Goal: Transaction & Acquisition: Purchase product/service

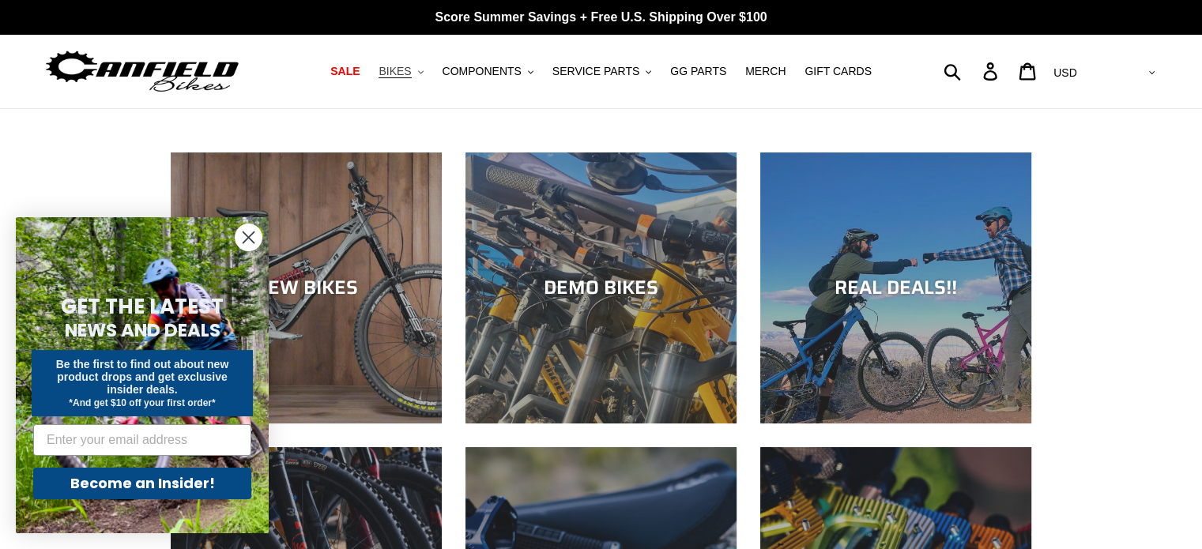
click at [406, 73] on span "BIKES" at bounding box center [394, 71] width 32 height 13
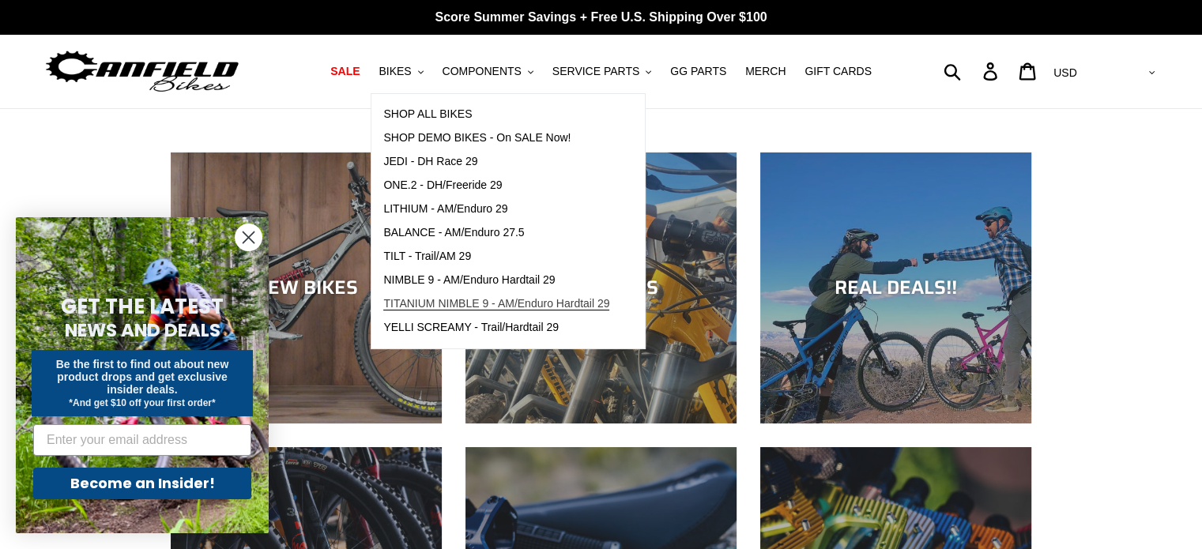
click at [482, 302] on span "TITANIUM NIMBLE 9 - AM/Enduro Hardtail 29" at bounding box center [496, 303] width 226 height 13
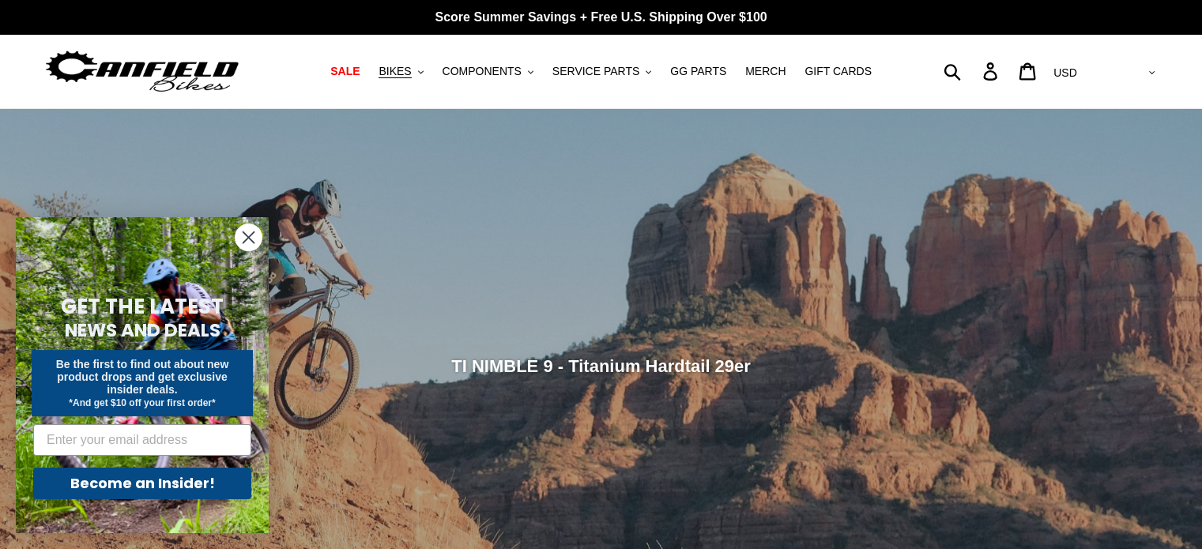
click at [239, 236] on circle "Close dialog" at bounding box center [248, 237] width 26 height 26
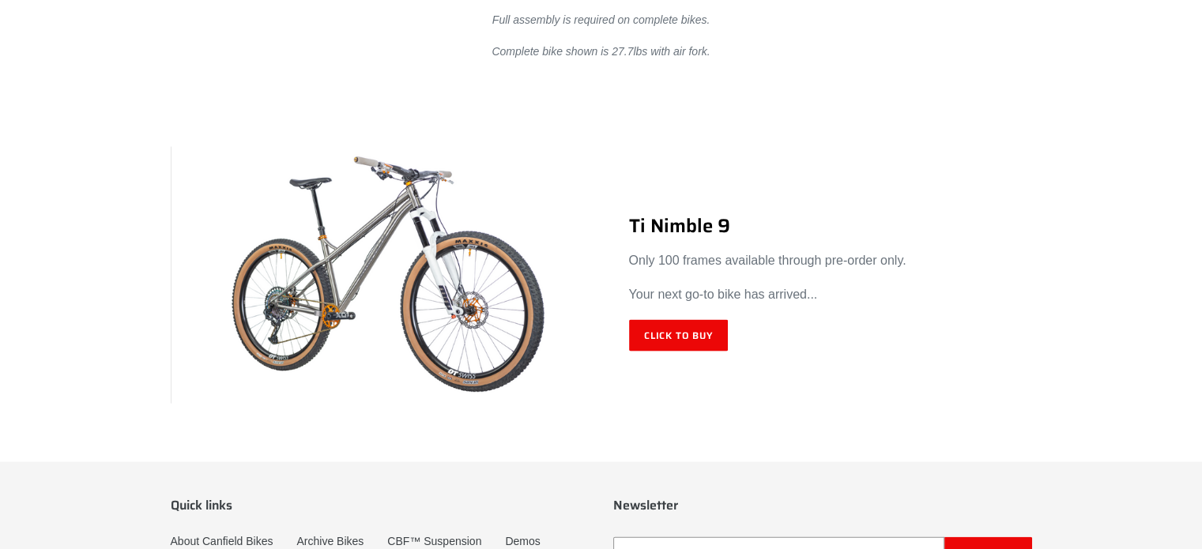
scroll to position [9323, 0]
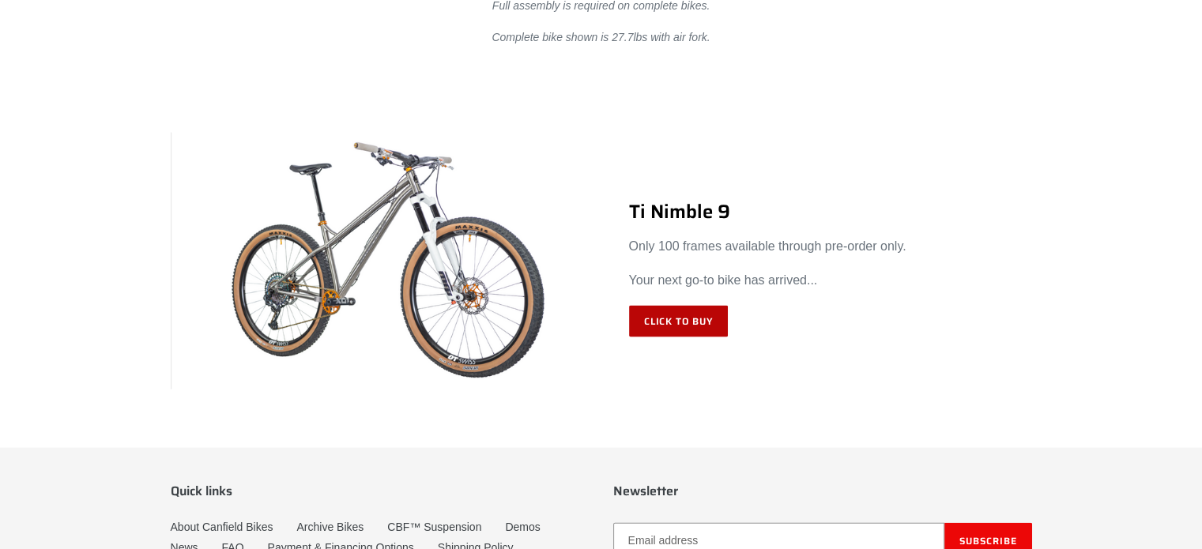
click at [685, 306] on link "Click to Buy" at bounding box center [679, 322] width 100 height 32
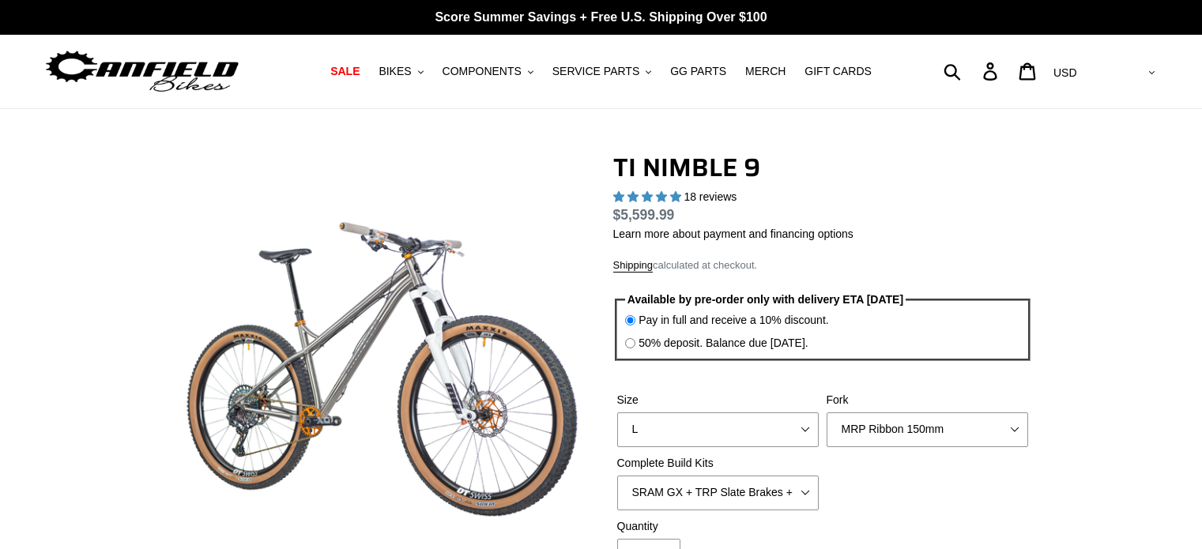
select select "highest-rating"
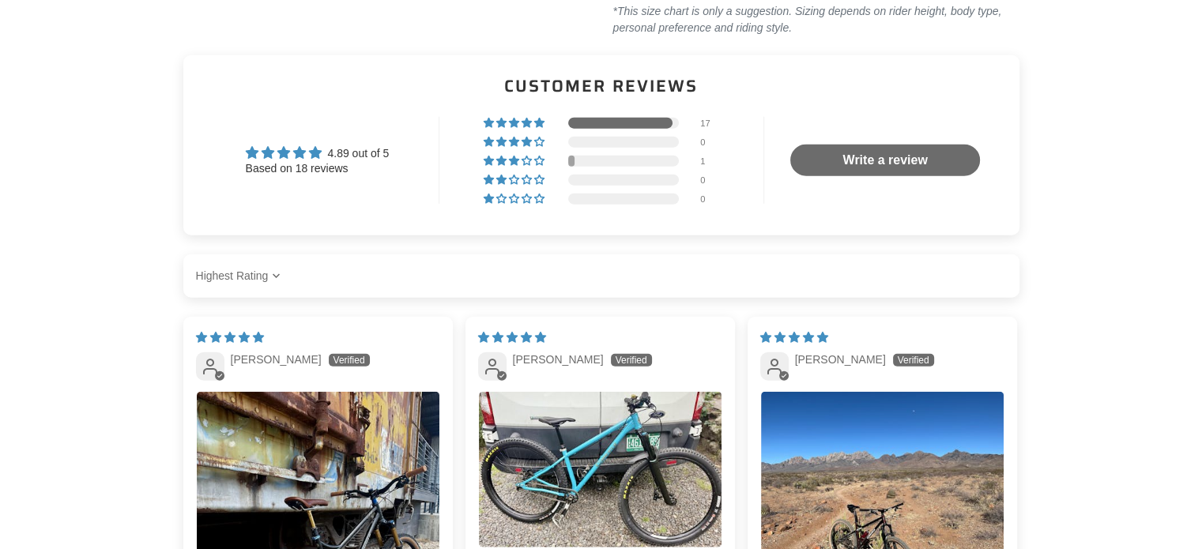
scroll to position [4030, 0]
